Goal: Information Seeking & Learning: Learn about a topic

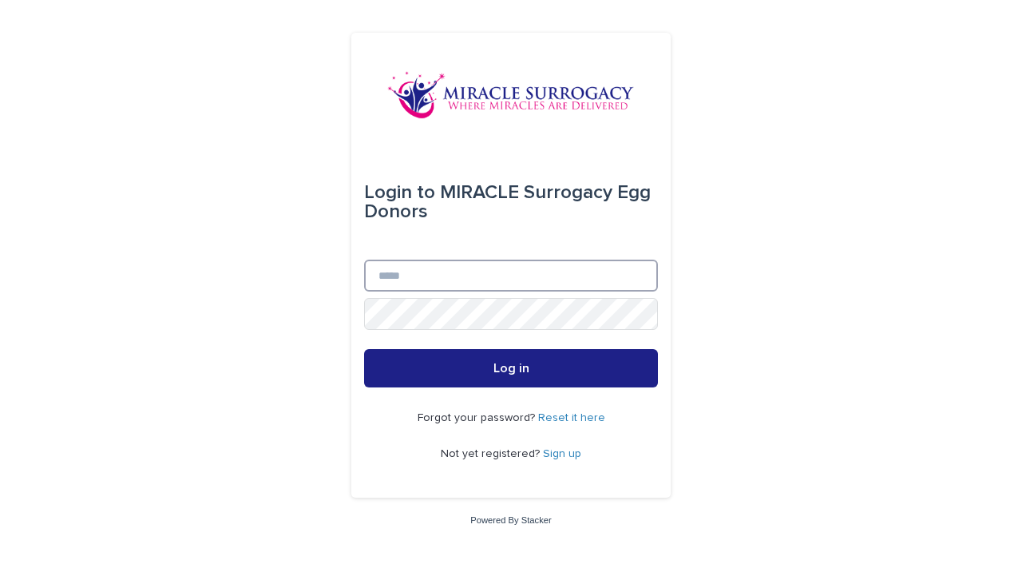
click at [596, 277] on input "Email" at bounding box center [511, 276] width 294 height 32
type input "**********"
click at [364, 349] on button "Log in" at bounding box center [511, 368] width 294 height 38
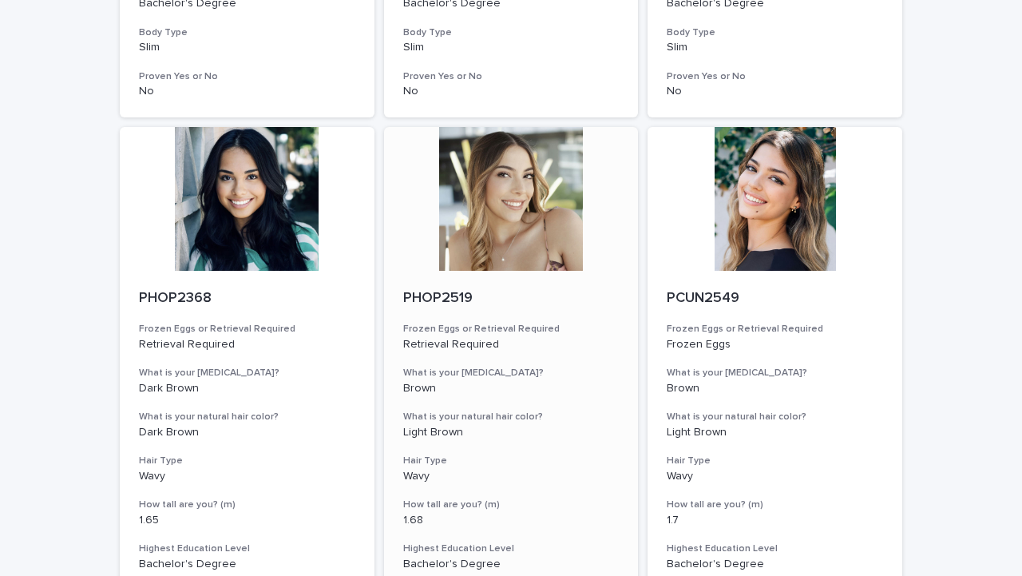
scroll to position [1987, 0]
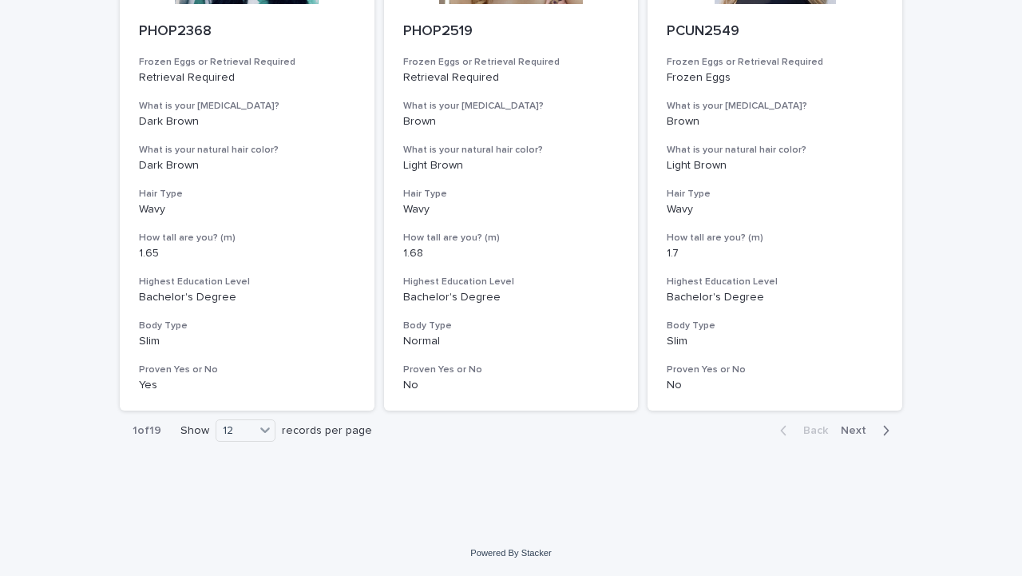
click at [858, 440] on div "Back Next" at bounding box center [834, 430] width 135 height 40
click at [858, 426] on span "Next" at bounding box center [858, 430] width 35 height 11
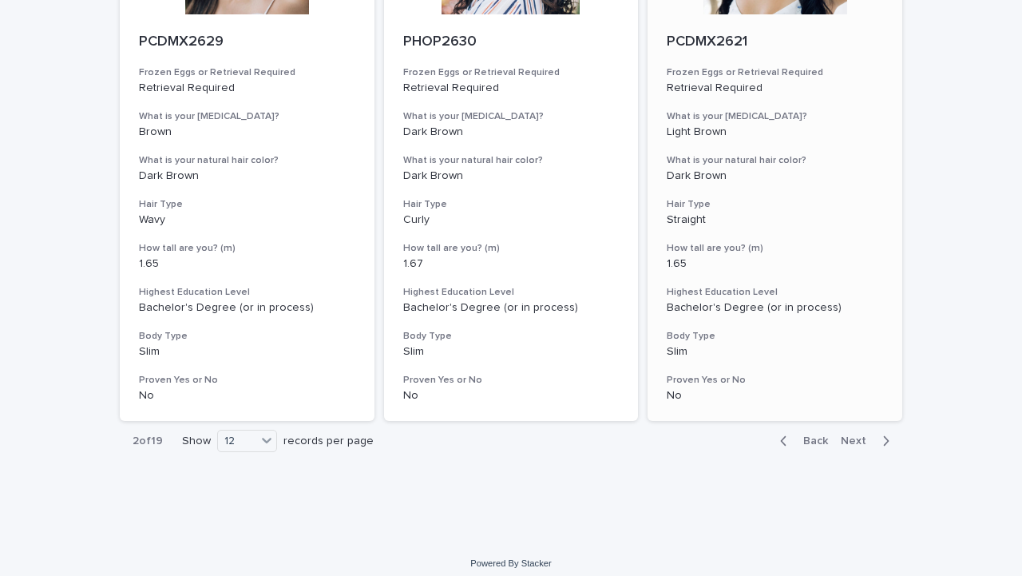
scroll to position [1987, 0]
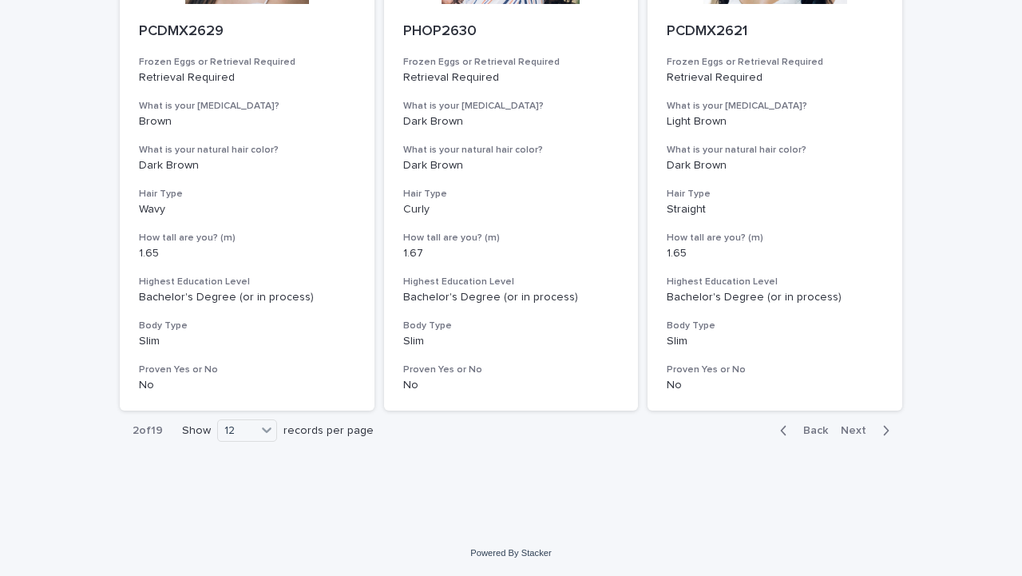
click at [866, 426] on span "Next" at bounding box center [858, 430] width 35 height 11
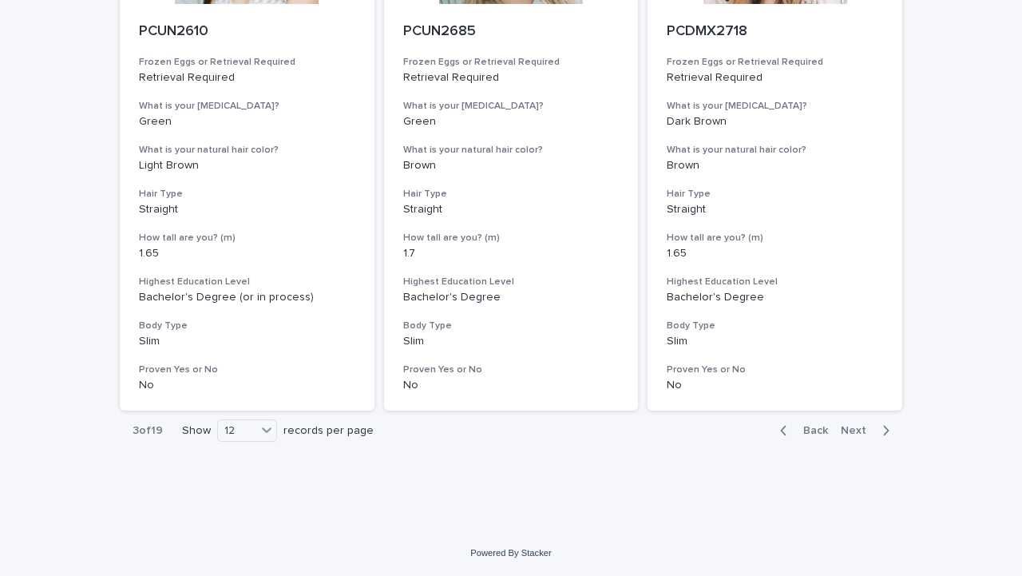
click at [887, 432] on icon "button" at bounding box center [885, 430] width 7 height 14
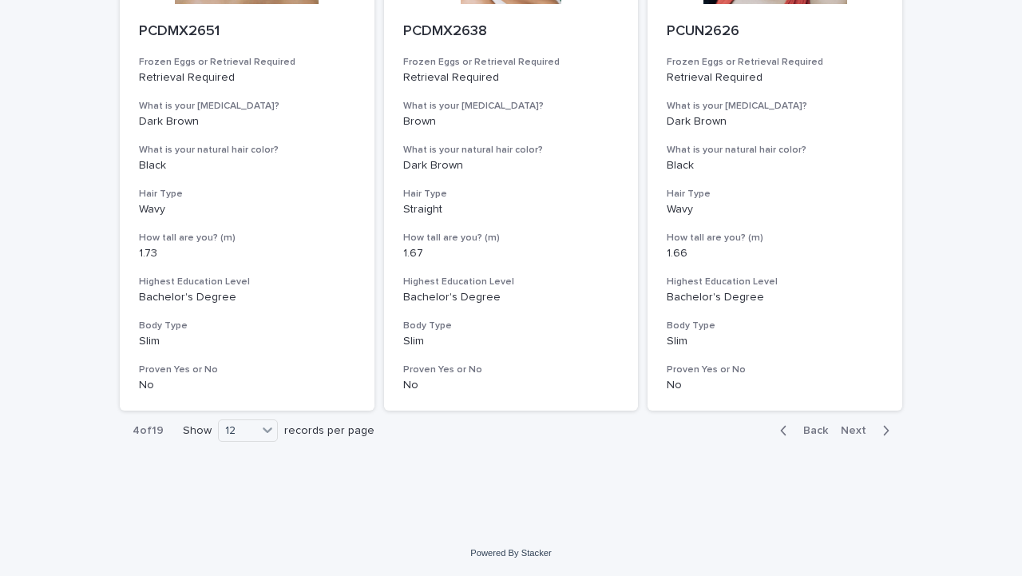
click at [804, 435] on span "Back" at bounding box center [811, 430] width 34 height 11
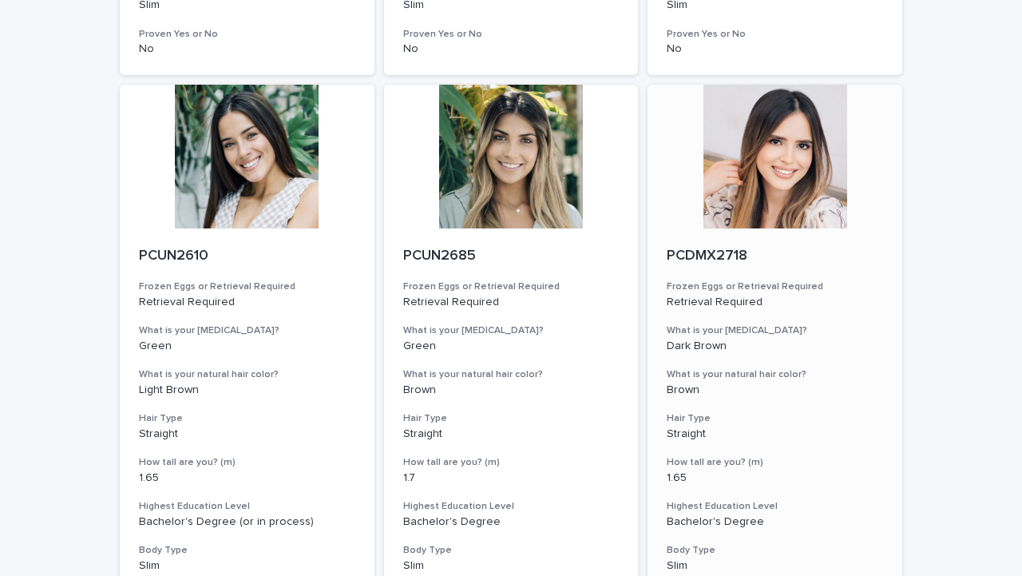
scroll to position [1987, 0]
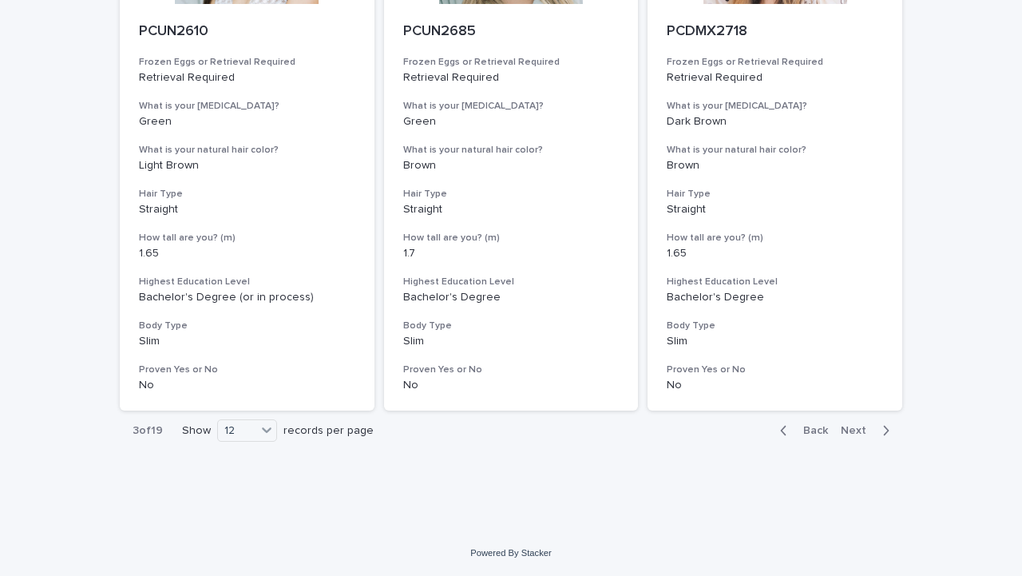
click at [857, 427] on span "Next" at bounding box center [858, 430] width 35 height 11
